Goal: Task Accomplishment & Management: Complete application form

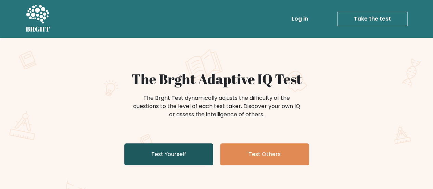
click at [177, 153] on link "Test Yourself" at bounding box center [168, 154] width 89 height 22
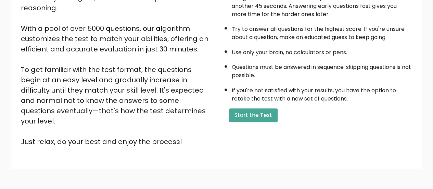
scroll to position [73, 0]
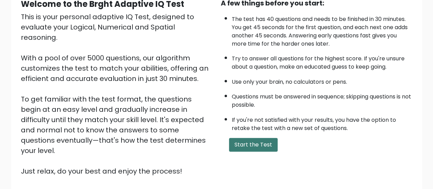
click at [246, 144] on button "Start the Test" at bounding box center [253, 145] width 49 height 14
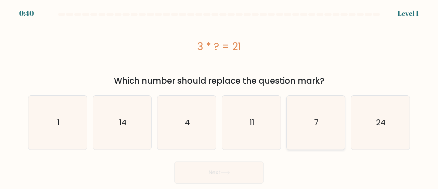
click at [297, 120] on icon "7" at bounding box center [316, 123] width 54 height 54
click at [220, 96] on input "e. 7" at bounding box center [219, 96] width 0 height 2
radio input "true"
click at [255, 165] on button "Next" at bounding box center [219, 172] width 89 height 22
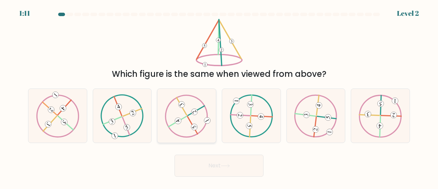
click at [201, 122] on icon at bounding box center [186, 115] width 43 height 43
click at [219, 96] on input "c." at bounding box center [219, 96] width 0 height 2
radio input "true"
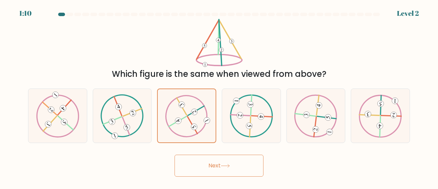
click at [223, 161] on button "Next" at bounding box center [219, 165] width 89 height 22
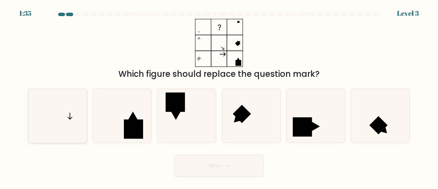
click at [79, 118] on icon at bounding box center [58, 116] width 54 height 54
click at [219, 96] on input "a." at bounding box center [219, 96] width 0 height 2
radio input "true"
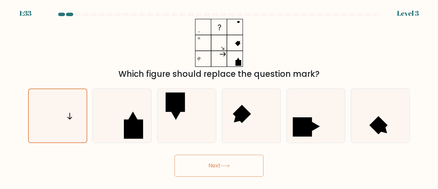
click at [245, 163] on button "Next" at bounding box center [219, 165] width 89 height 22
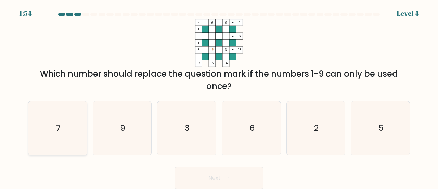
click at [55, 134] on icon "7" at bounding box center [58, 128] width 54 height 54
click at [219, 96] on input "a. 7" at bounding box center [219, 96] width 0 height 2
radio input "true"
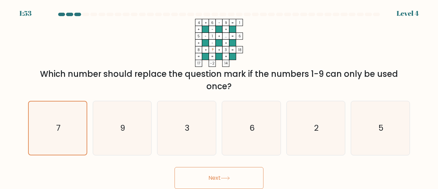
click at [238, 177] on button "Next" at bounding box center [219, 178] width 89 height 22
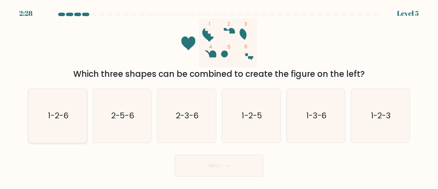
click at [47, 113] on icon "1-2-6" at bounding box center [58, 116] width 54 height 54
click at [219, 96] on input "a. 1-2-6" at bounding box center [219, 96] width 0 height 2
radio input "true"
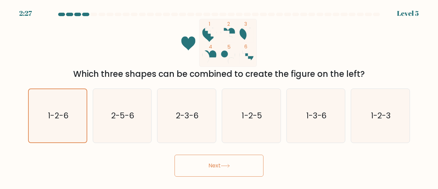
click at [235, 167] on button "Next" at bounding box center [219, 165] width 89 height 22
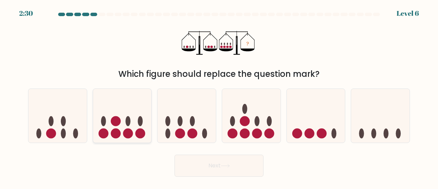
click at [126, 132] on circle at bounding box center [128, 133] width 10 height 10
click at [219, 96] on input "b." at bounding box center [219, 96] width 0 height 2
radio input "true"
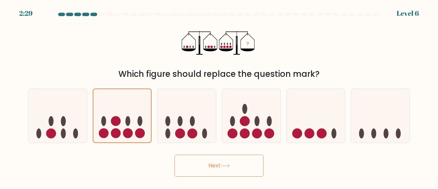
click at [204, 162] on button "Next" at bounding box center [219, 165] width 89 height 22
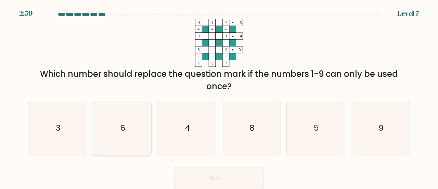
click at [123, 135] on icon "6" at bounding box center [123, 128] width 54 height 54
click at [219, 96] on input "b. 6" at bounding box center [219, 96] width 0 height 2
radio input "true"
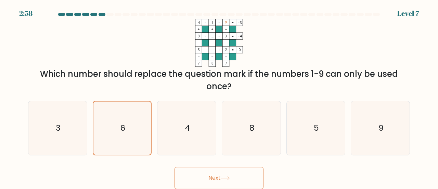
click at [242, 180] on button "Next" at bounding box center [219, 178] width 89 height 22
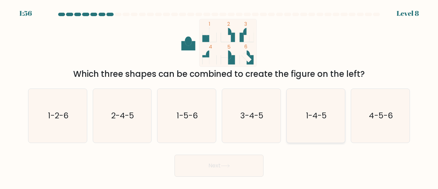
click at [314, 110] on text "1-4-5" at bounding box center [316, 115] width 21 height 11
click at [220, 96] on input "e. 1-4-5" at bounding box center [219, 96] width 0 height 2
radio input "true"
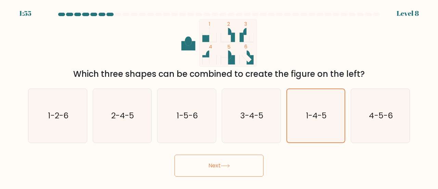
click at [215, 164] on button "Next" at bounding box center [219, 165] width 89 height 22
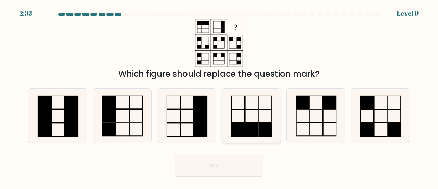
click at [244, 122] on rect at bounding box center [238, 115] width 13 height 13
click at [220, 96] on input "d." at bounding box center [219, 96] width 0 height 2
radio input "true"
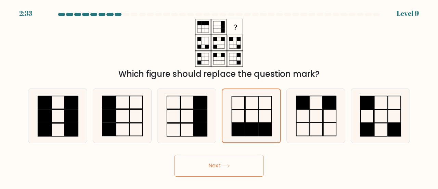
drag, startPoint x: 230, startPoint y: 183, endPoint x: 233, endPoint y: 178, distance: 6.1
click at [231, 180] on body "2:33 Level 9" at bounding box center [219, 94] width 438 height 189
click at [245, 161] on button "Next" at bounding box center [219, 165] width 89 height 22
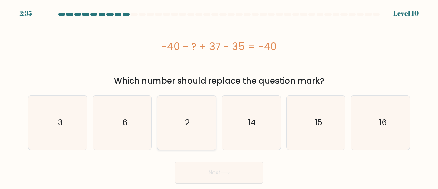
click at [197, 118] on icon "2" at bounding box center [187, 123] width 54 height 54
click at [219, 96] on input "c. 2" at bounding box center [219, 96] width 0 height 2
radio input "true"
click at [217, 171] on button "Next" at bounding box center [219, 172] width 89 height 22
click at [233, 171] on button "Next" at bounding box center [219, 172] width 89 height 22
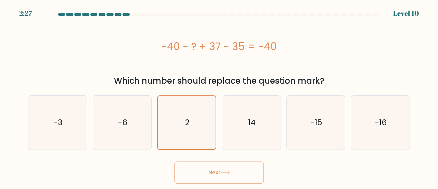
click at [361, 70] on div "-40 - ? + 37 - 35 = -40" at bounding box center [219, 46] width 382 height 55
drag, startPoint x: 361, startPoint y: 70, endPoint x: 228, endPoint y: 157, distance: 158.5
click at [228, 157] on form "a. 2" at bounding box center [219, 98] width 438 height 171
click at [235, 137] on icon "14" at bounding box center [252, 123] width 54 height 54
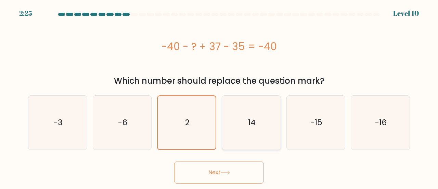
click at [220, 96] on input "d. 14" at bounding box center [219, 96] width 0 height 2
radio input "true"
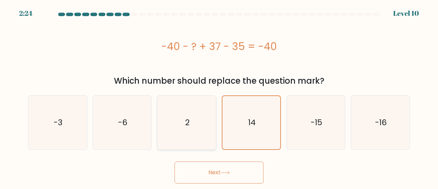
click at [187, 139] on icon "2" at bounding box center [187, 123] width 54 height 54
click at [219, 96] on input "c. 2" at bounding box center [219, 96] width 0 height 2
radio input "true"
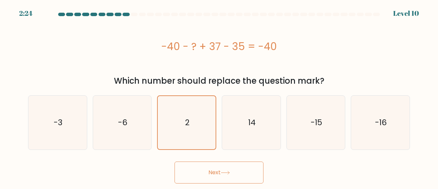
click at [195, 171] on button "Next" at bounding box center [219, 172] width 89 height 22
click at [150, 11] on div "2:22 Level 10" at bounding box center [219, 9] width 438 height 18
click at [150, 11] on div "2:21 Level 10" at bounding box center [219, 9] width 438 height 18
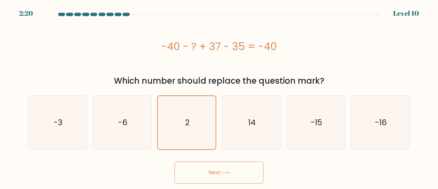
click at [150, 11] on div "2:20 Level 10" at bounding box center [219, 9] width 438 height 18
click at [214, 174] on button "Next" at bounding box center [219, 172] width 89 height 22
click at [213, 174] on button "Next" at bounding box center [219, 172] width 89 height 22
click at [234, 110] on icon "14" at bounding box center [252, 123] width 54 height 54
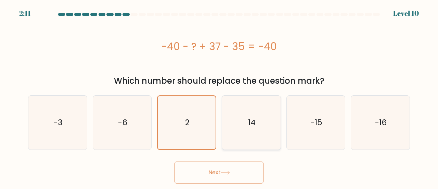
click at [220, 96] on input "d. 14" at bounding box center [219, 96] width 0 height 2
radio input "true"
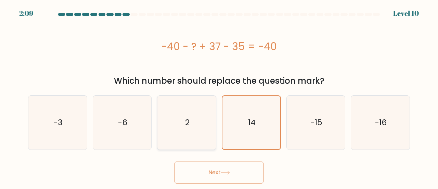
click at [198, 125] on icon "2" at bounding box center [187, 123] width 54 height 54
click at [219, 96] on input "c. 2" at bounding box center [219, 96] width 0 height 2
radio input "true"
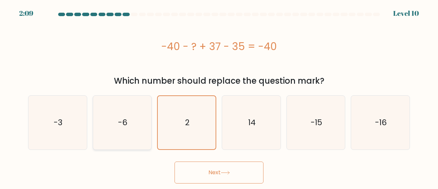
click at [97, 137] on icon "-6" at bounding box center [123, 123] width 54 height 54
click at [219, 96] on input "b. -6" at bounding box center [219, 96] width 0 height 2
radio input "true"
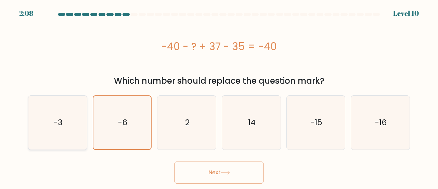
click at [48, 117] on icon "-3" at bounding box center [58, 123] width 54 height 54
click at [219, 96] on input "a. -3" at bounding box center [219, 96] width 0 height 2
radio input "true"
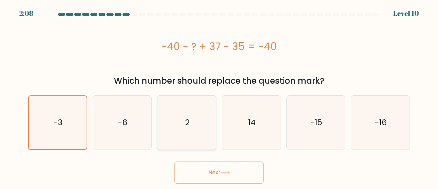
click at [187, 121] on text "2" at bounding box center [187, 122] width 4 height 11
click at [219, 96] on input "c. 2" at bounding box center [219, 96] width 0 height 2
radio input "true"
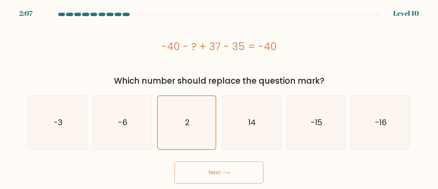
click at [190, 178] on button "Next" at bounding box center [219, 172] width 89 height 22
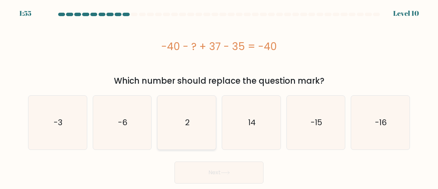
click at [202, 132] on icon "2" at bounding box center [187, 123] width 54 height 54
click at [219, 96] on input "c. 2" at bounding box center [219, 96] width 0 height 2
radio input "true"
drag, startPoint x: 207, startPoint y: 176, endPoint x: 207, endPoint y: 172, distance: 4.8
click at [207, 172] on button "Next" at bounding box center [219, 172] width 89 height 22
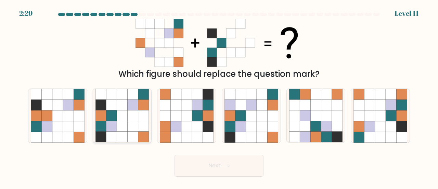
click at [121, 110] on icon at bounding box center [122, 105] width 11 height 11
click at [219, 96] on input "b." at bounding box center [219, 96] width 0 height 2
radio input "true"
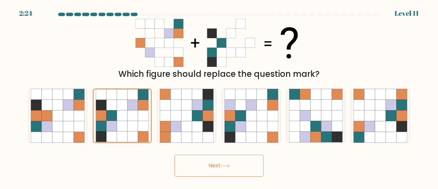
click at [210, 165] on button "Next" at bounding box center [219, 165] width 89 height 22
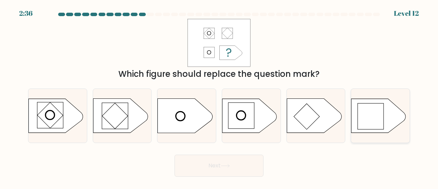
click at [369, 112] on rect at bounding box center [371, 116] width 26 height 26
click at [220, 96] on input "f." at bounding box center [219, 96] width 0 height 2
radio input "true"
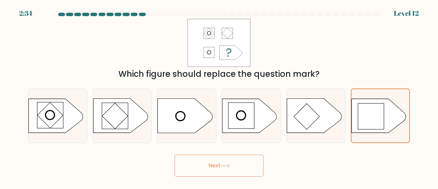
click at [247, 165] on button "Next" at bounding box center [219, 165] width 89 height 22
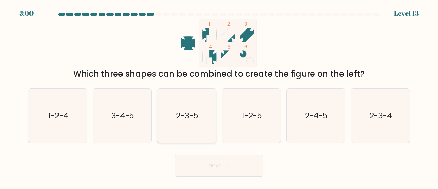
drag, startPoint x: 184, startPoint y: 112, endPoint x: 191, endPoint y: 124, distance: 14.3
click at [185, 112] on text "2-3-5" at bounding box center [187, 115] width 23 height 11
click at [219, 96] on input "c. 2-3-5" at bounding box center [219, 96] width 0 height 2
radio input "true"
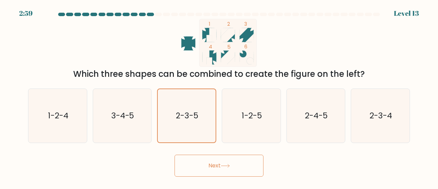
click at [210, 167] on button "Next" at bounding box center [219, 165] width 89 height 22
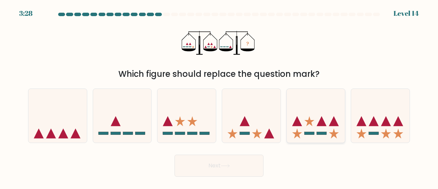
click at [306, 126] on icon at bounding box center [316, 115] width 59 height 48
click at [220, 96] on input "e." at bounding box center [219, 96] width 0 height 2
radio input "true"
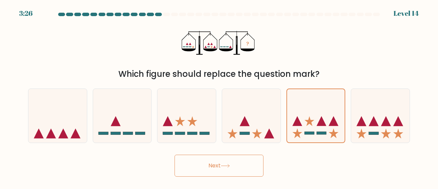
click at [225, 161] on button "Next" at bounding box center [219, 165] width 89 height 22
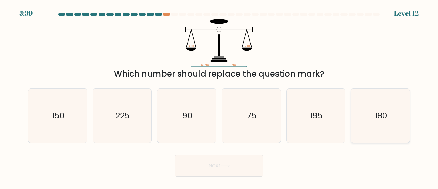
click at [377, 125] on icon "180" at bounding box center [381, 116] width 54 height 54
click at [220, 96] on input "f. 180" at bounding box center [219, 96] width 0 height 2
radio input "true"
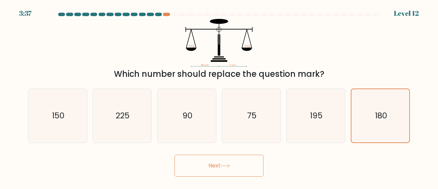
click at [237, 164] on button "Next" at bounding box center [219, 165] width 89 height 22
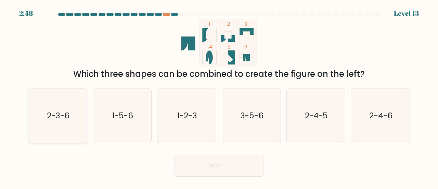
click at [64, 100] on icon "2-3-6" at bounding box center [58, 116] width 54 height 54
click at [219, 96] on input "a. 2-3-6" at bounding box center [219, 96] width 0 height 2
radio input "true"
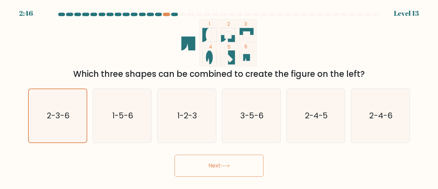
click at [228, 167] on icon at bounding box center [225, 166] width 9 height 4
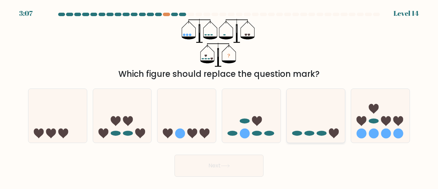
click at [325, 117] on icon at bounding box center [316, 115] width 59 height 48
click at [220, 96] on input "e." at bounding box center [219, 96] width 0 height 2
radio input "true"
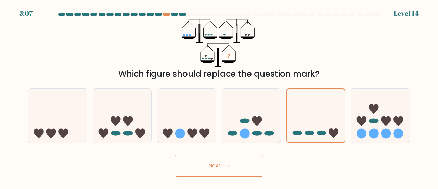
click at [231, 163] on button "Next" at bounding box center [219, 165] width 89 height 22
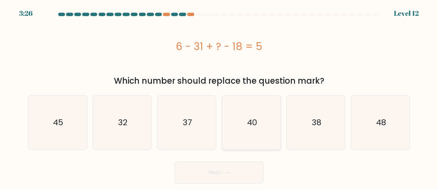
click at [267, 132] on icon "40" at bounding box center [252, 123] width 54 height 54
click at [220, 96] on input "d. 40" at bounding box center [219, 96] width 0 height 2
radio input "true"
click at [55, 126] on text "45" at bounding box center [58, 122] width 10 height 11
click at [219, 96] on input "a. 45" at bounding box center [219, 96] width 0 height 2
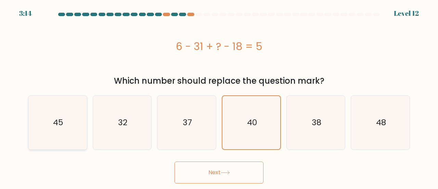
radio input "true"
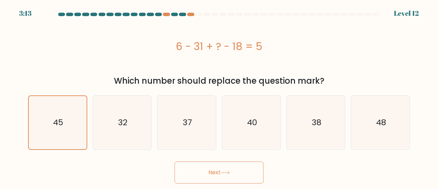
click at [217, 172] on button "Next" at bounding box center [219, 172] width 89 height 22
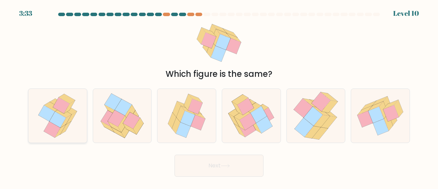
click at [73, 113] on icon at bounding box center [69, 110] width 16 height 10
click at [219, 96] on input "a." at bounding box center [219, 96] width 0 height 2
radio input "true"
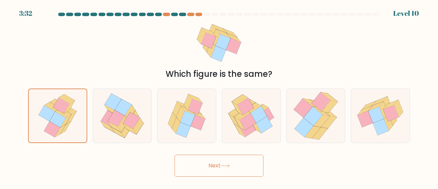
click at [230, 171] on button "Next" at bounding box center [219, 165] width 89 height 22
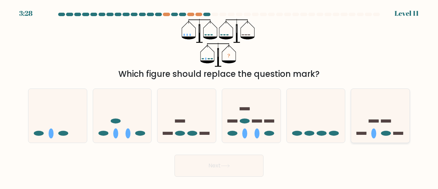
click at [354, 117] on icon at bounding box center [380, 115] width 59 height 48
click at [220, 96] on input "f." at bounding box center [219, 96] width 0 height 2
radio input "true"
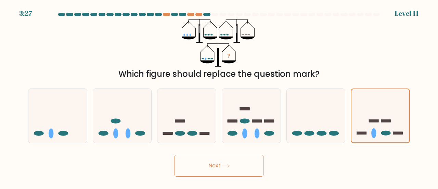
click at [217, 165] on button "Next" at bounding box center [219, 165] width 89 height 22
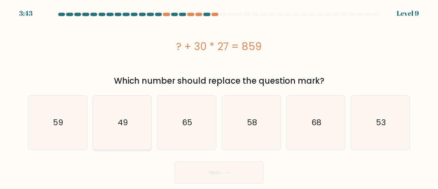
click at [132, 122] on icon "49" at bounding box center [123, 123] width 54 height 54
click at [219, 96] on input "b. 49" at bounding box center [219, 96] width 0 height 2
radio input "true"
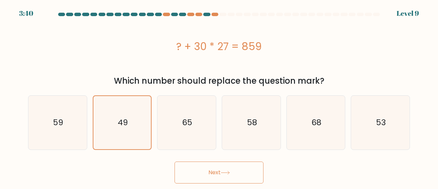
click at [232, 178] on button "Next" at bounding box center [219, 172] width 89 height 22
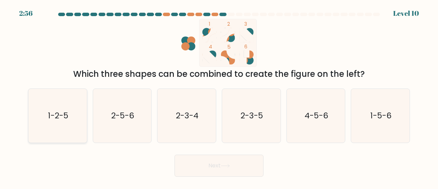
click at [64, 134] on icon "1-2-5" at bounding box center [58, 116] width 54 height 54
click at [219, 96] on input "a. 1-2-5" at bounding box center [219, 96] width 0 height 2
radio input "true"
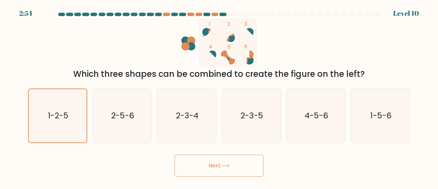
click at [251, 170] on button "Next" at bounding box center [219, 165] width 89 height 22
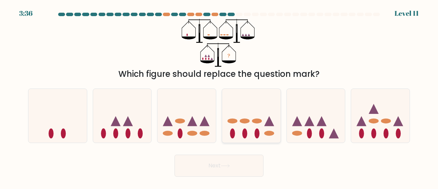
click at [253, 128] on icon at bounding box center [251, 115] width 59 height 48
click at [220, 96] on input "d." at bounding box center [219, 96] width 0 height 2
radio input "true"
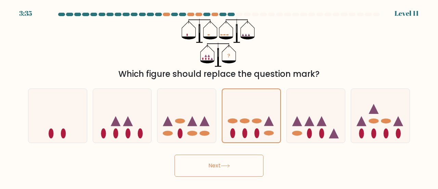
click at [234, 170] on button "Next" at bounding box center [219, 165] width 89 height 22
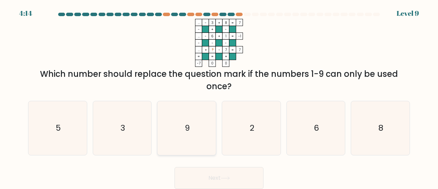
click at [200, 126] on icon "9" at bounding box center [187, 128] width 54 height 54
click at [219, 96] on input "c. 9" at bounding box center [219, 96] width 0 height 2
radio input "true"
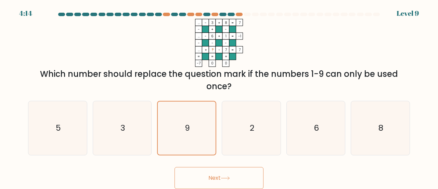
click at [213, 178] on button "Next" at bounding box center [219, 178] width 89 height 22
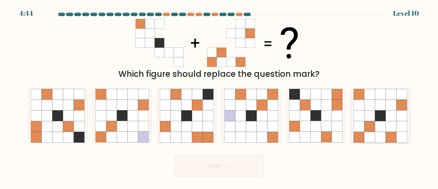
click at [394, 130] on icon at bounding box center [391, 126] width 11 height 11
click at [220, 96] on input "f." at bounding box center [219, 96] width 0 height 2
radio input "true"
click at [237, 167] on button "Next" at bounding box center [219, 165] width 89 height 22
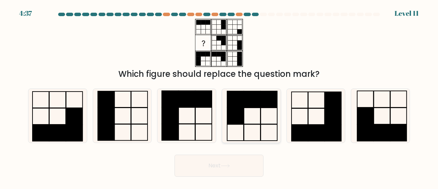
click at [262, 126] on icon at bounding box center [252, 116] width 54 height 54
click at [220, 96] on input "d." at bounding box center [219, 96] width 0 height 2
radio input "true"
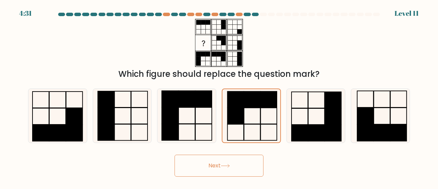
click at [242, 167] on button "Next" at bounding box center [219, 165] width 89 height 22
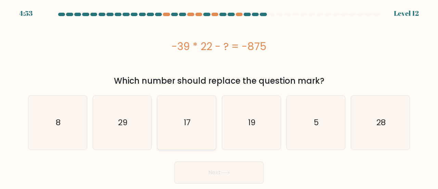
click at [191, 126] on icon "17" at bounding box center [187, 123] width 54 height 54
click at [219, 96] on input "c. 17" at bounding box center [219, 96] width 0 height 2
radio input "true"
click at [210, 169] on button "Next" at bounding box center [219, 172] width 89 height 22
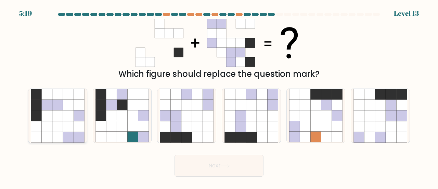
click at [72, 117] on icon at bounding box center [68, 115] width 11 height 11
click at [219, 96] on input "a." at bounding box center [219, 96] width 0 height 2
radio input "true"
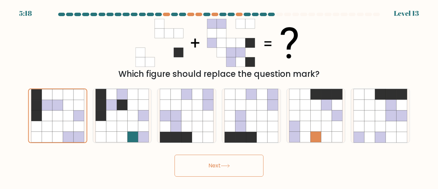
click at [217, 171] on button "Next" at bounding box center [219, 165] width 89 height 22
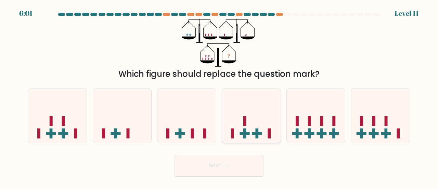
drag, startPoint x: 239, startPoint y: 121, endPoint x: 237, endPoint y: 131, distance: 10.4
click at [239, 121] on icon at bounding box center [251, 115] width 59 height 48
click at [220, 96] on input "d." at bounding box center [219, 96] width 0 height 2
radio input "true"
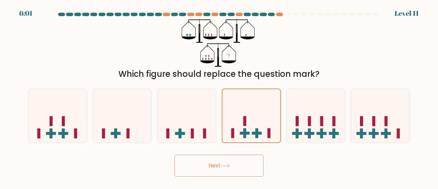
click at [231, 169] on button "Next" at bounding box center [219, 165] width 89 height 22
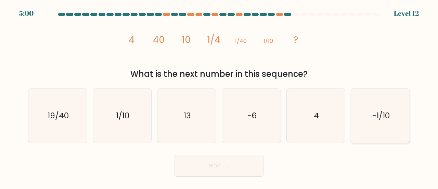
click at [375, 111] on text "-1/10" at bounding box center [381, 115] width 17 height 11
click at [220, 96] on input "f. -1/10" at bounding box center [219, 96] width 0 height 2
radio input "true"
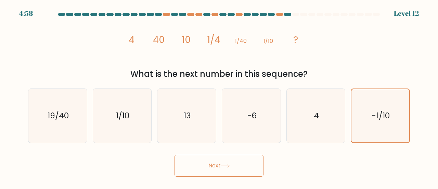
click at [209, 170] on button "Next" at bounding box center [219, 165] width 89 height 22
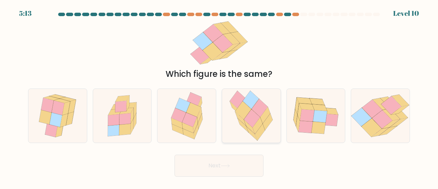
click at [257, 128] on icon at bounding box center [258, 125] width 10 height 17
click at [220, 96] on input "d." at bounding box center [219, 96] width 0 height 2
radio input "true"
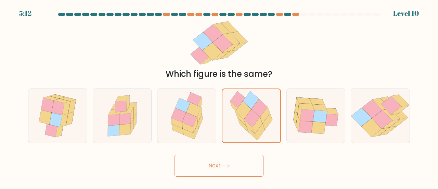
click at [250, 168] on button "Next" at bounding box center [219, 165] width 89 height 22
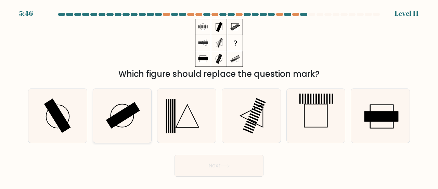
click at [135, 116] on icon at bounding box center [123, 116] width 54 height 54
click at [219, 96] on input "b." at bounding box center [219, 96] width 0 height 2
radio input "true"
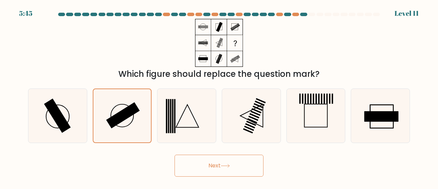
click at [239, 165] on button "Next" at bounding box center [219, 165] width 89 height 22
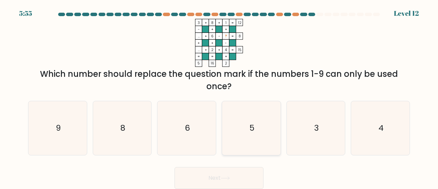
click at [263, 132] on icon "5" at bounding box center [252, 128] width 54 height 54
click at [220, 96] on input "d. 5" at bounding box center [219, 96] width 0 height 2
radio input "true"
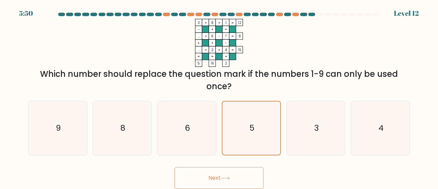
click at [238, 178] on button "Next" at bounding box center [219, 178] width 89 height 22
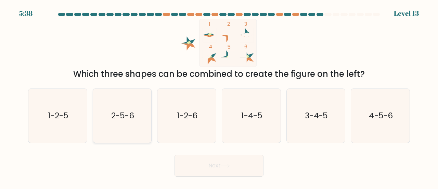
click at [126, 133] on icon "2-5-6" at bounding box center [123, 116] width 54 height 54
click at [219, 96] on input "b. 2-5-6" at bounding box center [219, 96] width 0 height 2
radio input "true"
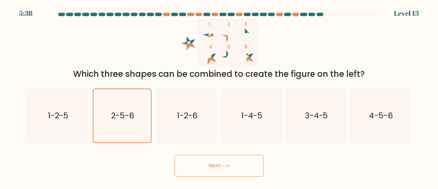
click at [228, 169] on button "Next" at bounding box center [219, 165] width 89 height 22
click at [224, 162] on button "Next" at bounding box center [219, 165] width 89 height 22
click at [177, 113] on text "1-2-6" at bounding box center [187, 115] width 20 height 11
click at [219, 96] on input "c. 1-2-6" at bounding box center [219, 96] width 0 height 2
radio input "true"
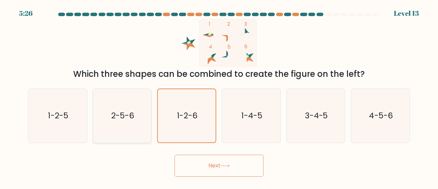
click at [138, 115] on icon "2-5-6" at bounding box center [123, 116] width 54 height 54
click at [219, 96] on input "b. 2-5-6" at bounding box center [219, 96] width 0 height 2
radio input "true"
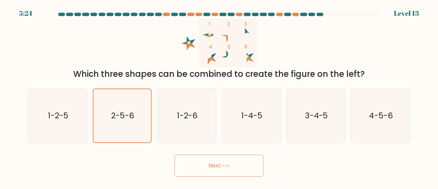
click at [241, 168] on button "Next" at bounding box center [219, 165] width 89 height 22
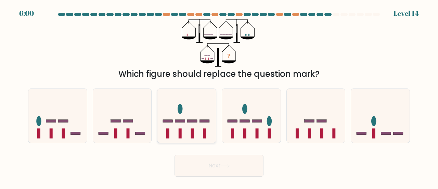
click at [190, 118] on icon at bounding box center [187, 115] width 59 height 48
click at [219, 96] on input "c." at bounding box center [219, 96] width 0 height 2
radio input "true"
click at [206, 163] on button "Next" at bounding box center [219, 165] width 89 height 22
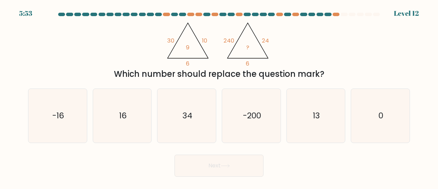
click at [320, 161] on div "Next" at bounding box center [219, 163] width 390 height 25
click at [197, 118] on icon "34" at bounding box center [187, 116] width 54 height 54
click at [219, 96] on input "c. 34" at bounding box center [219, 96] width 0 height 2
radio input "true"
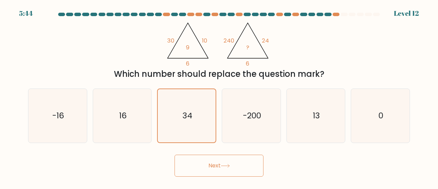
click at [225, 163] on button "Next" at bounding box center [219, 165] width 89 height 22
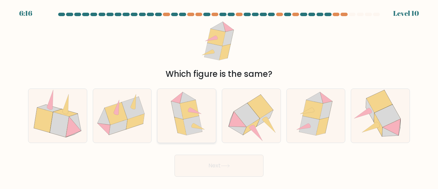
drag, startPoint x: 200, startPoint y: 116, endPoint x: 202, endPoint y: 122, distance: 5.9
click at [200, 116] on icon at bounding box center [186, 116] width 43 height 54
click at [219, 96] on input "c." at bounding box center [219, 96] width 0 height 2
radio input "true"
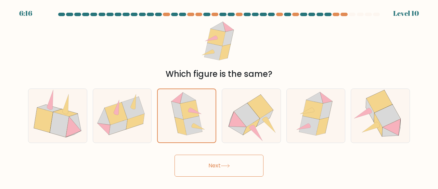
click at [220, 164] on button "Next" at bounding box center [219, 165] width 89 height 22
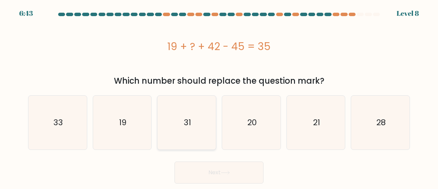
drag, startPoint x: 125, startPoint y: 116, endPoint x: 158, endPoint y: 137, distance: 39.3
click at [133, 122] on icon "19" at bounding box center [123, 123] width 54 height 54
click at [219, 96] on input "b. 19" at bounding box center [219, 96] width 0 height 2
radio input "true"
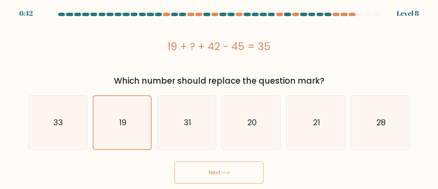
click at [210, 173] on button "Next" at bounding box center [219, 172] width 89 height 22
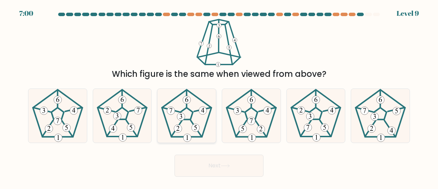
drag, startPoint x: 185, startPoint y: 123, endPoint x: 192, endPoint y: 135, distance: 14.3
click at [185, 124] on icon at bounding box center [187, 116] width 54 height 54
click at [219, 96] on input "c." at bounding box center [219, 96] width 0 height 2
radio input "true"
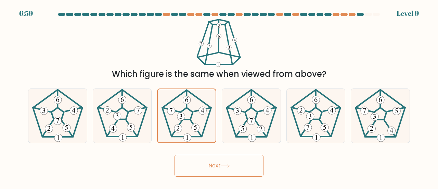
click at [206, 160] on button "Next" at bounding box center [219, 165] width 89 height 22
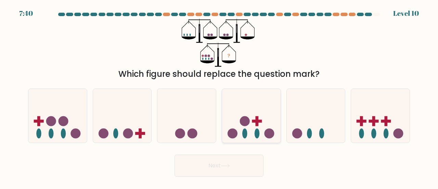
click at [230, 135] on circle at bounding box center [233, 133] width 10 height 10
click at [220, 96] on input "d." at bounding box center [219, 96] width 0 height 2
radio input "true"
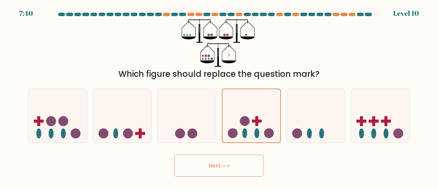
click at [220, 162] on button "Next" at bounding box center [219, 165] width 89 height 22
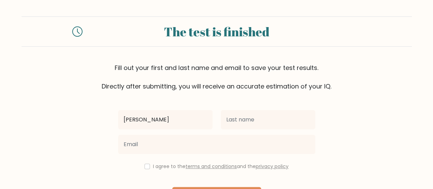
type input "[PERSON_NAME]"
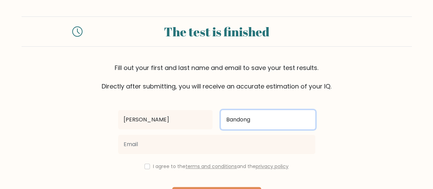
type input "Bandong"
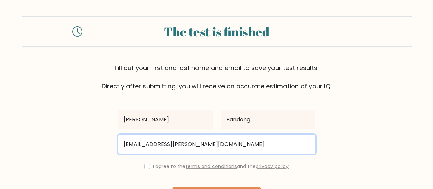
scroll to position [51, 0]
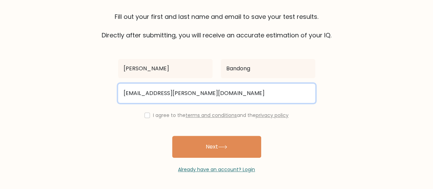
type input "bandong.frederic@gmail.com"
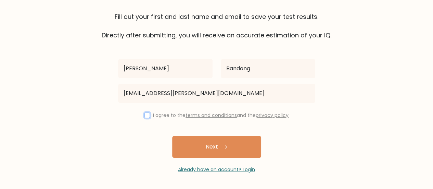
click at [148, 117] on input "checkbox" at bounding box center [147, 114] width 5 height 5
checkbox input "true"
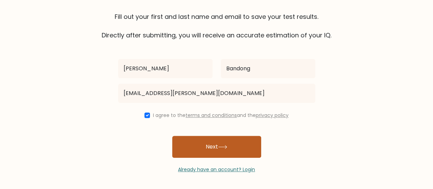
click at [210, 142] on button "Next" at bounding box center [216, 147] width 89 height 22
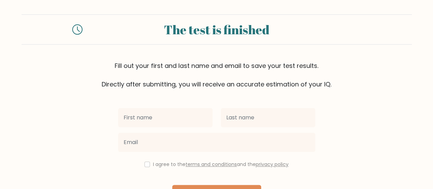
scroll to position [22, 0]
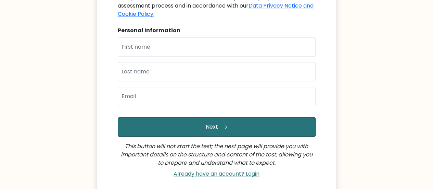
scroll to position [114, 0]
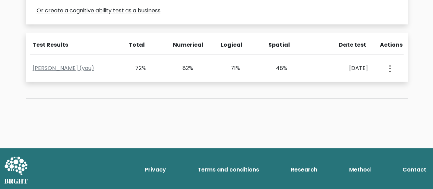
scroll to position [278, 0]
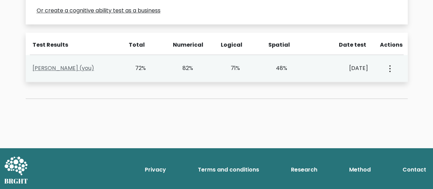
click at [79, 65] on link "[PERSON_NAME] (you)" at bounding box center [64, 68] width 62 height 8
